Goal: Task Accomplishment & Management: Use online tool/utility

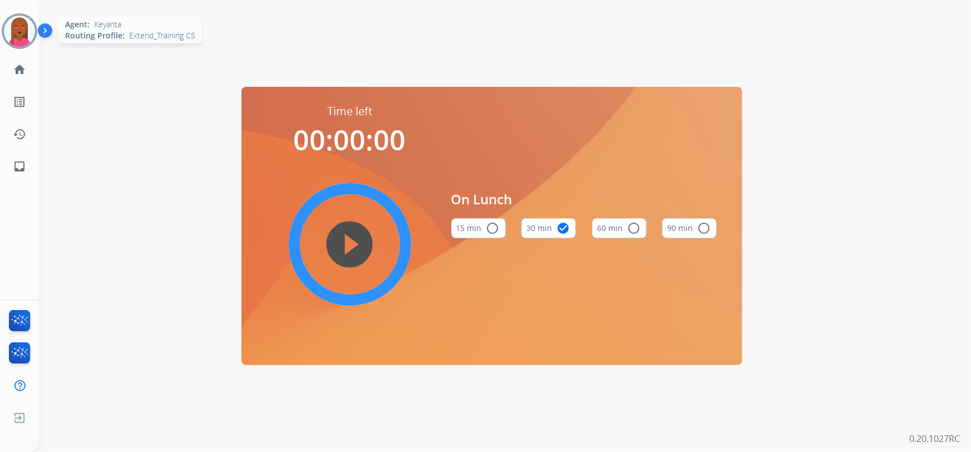
click at [4, 31] on img at bounding box center [19, 31] width 31 height 31
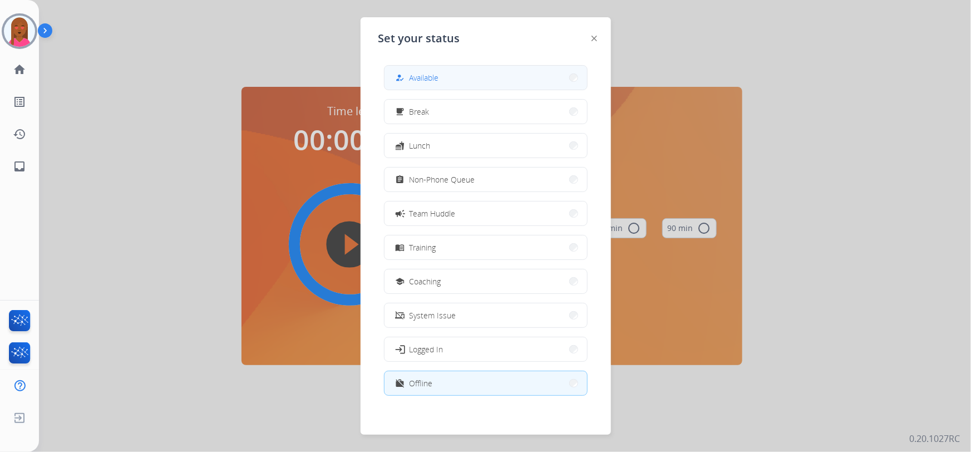
click at [486, 86] on button "how_to_reg Available" at bounding box center [485, 78] width 203 height 24
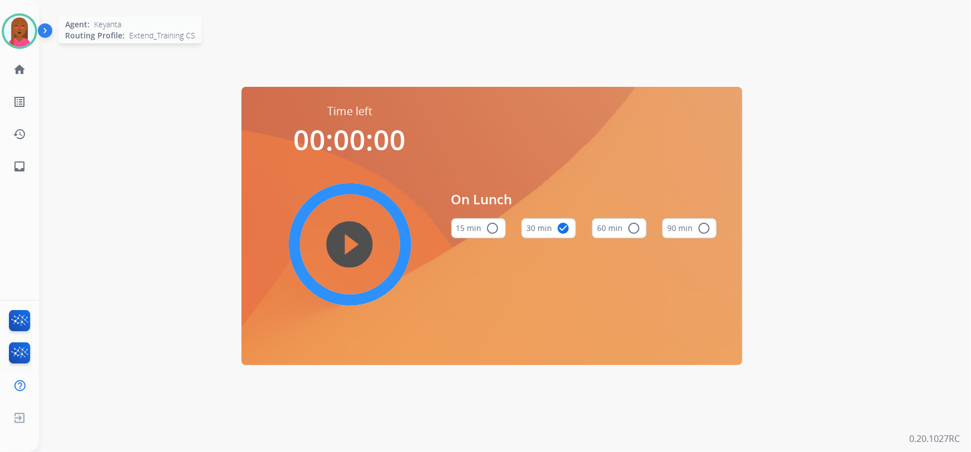
click at [30, 29] on img at bounding box center [19, 31] width 31 height 31
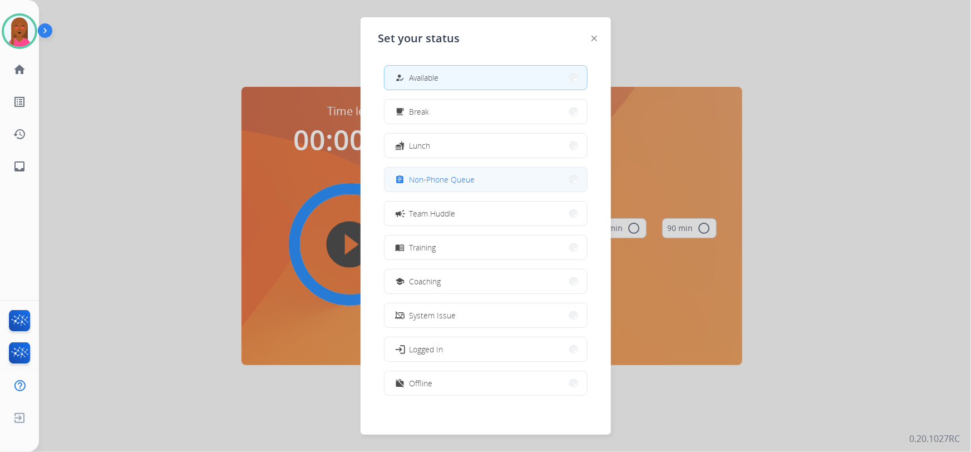
click at [453, 180] on span "Non-Phone Queue" at bounding box center [442, 180] width 66 height 12
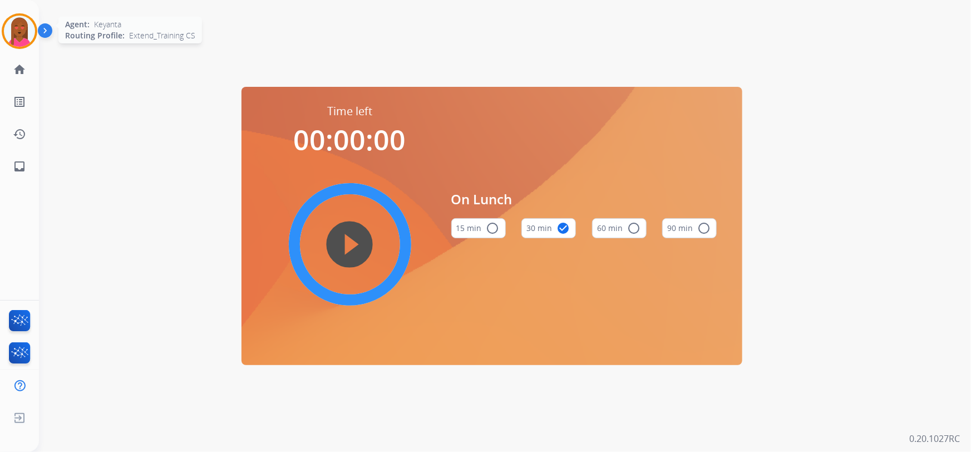
click at [22, 26] on img at bounding box center [19, 31] width 31 height 31
